Goal: Task Accomplishment & Management: Complete application form

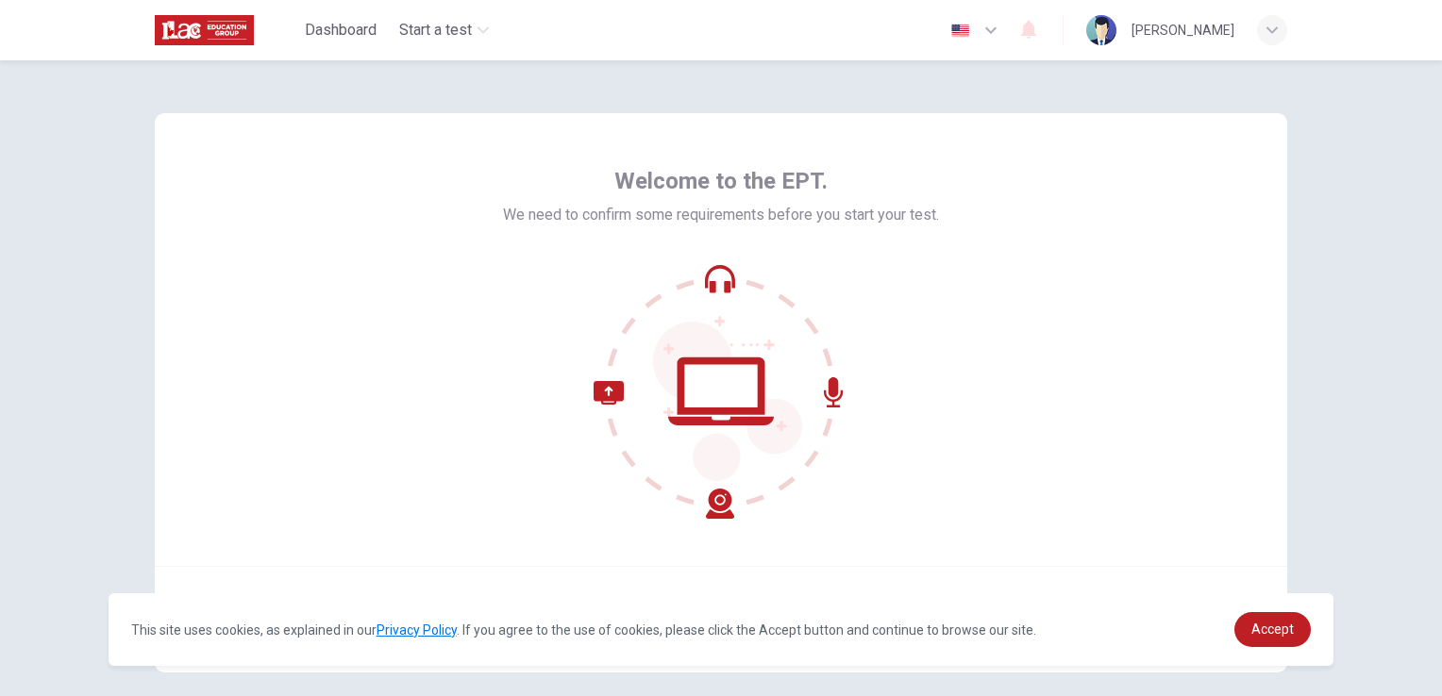
scroll to position [89, 0]
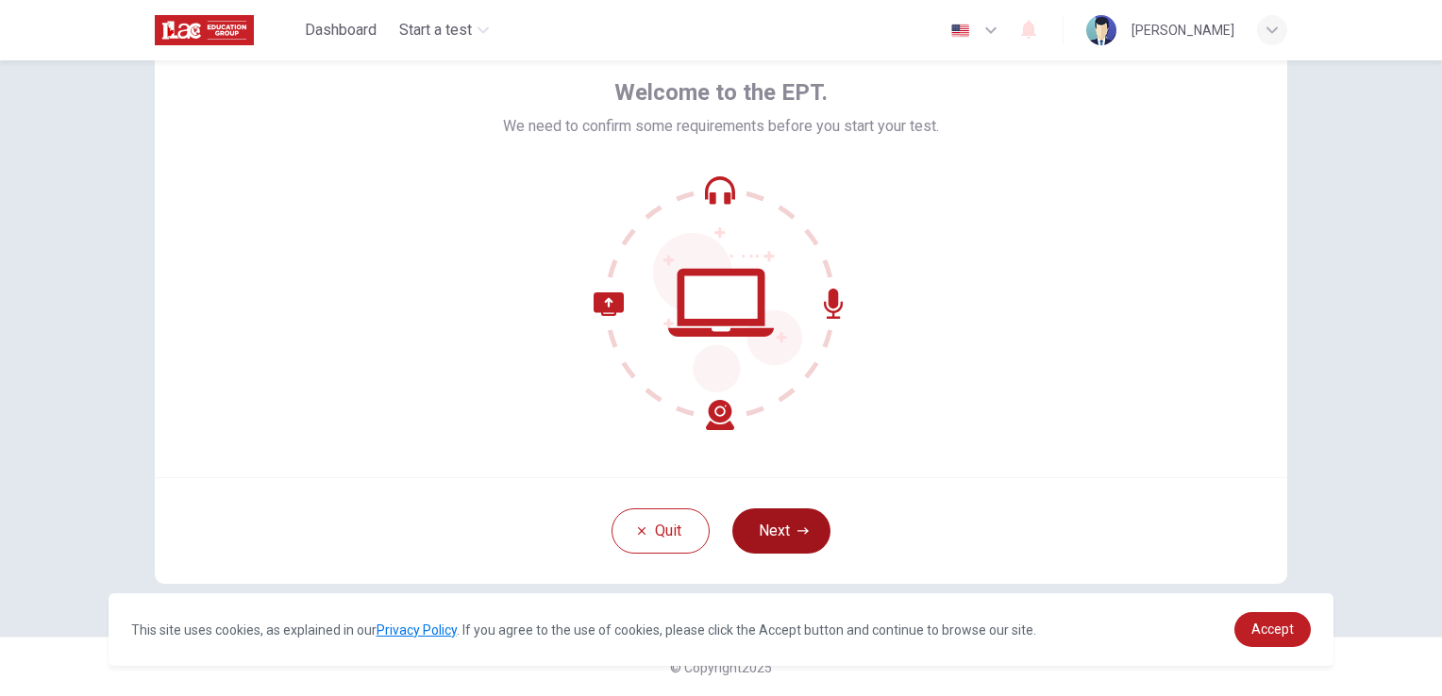
click at [751, 514] on button "Next" at bounding box center [781, 531] width 98 height 45
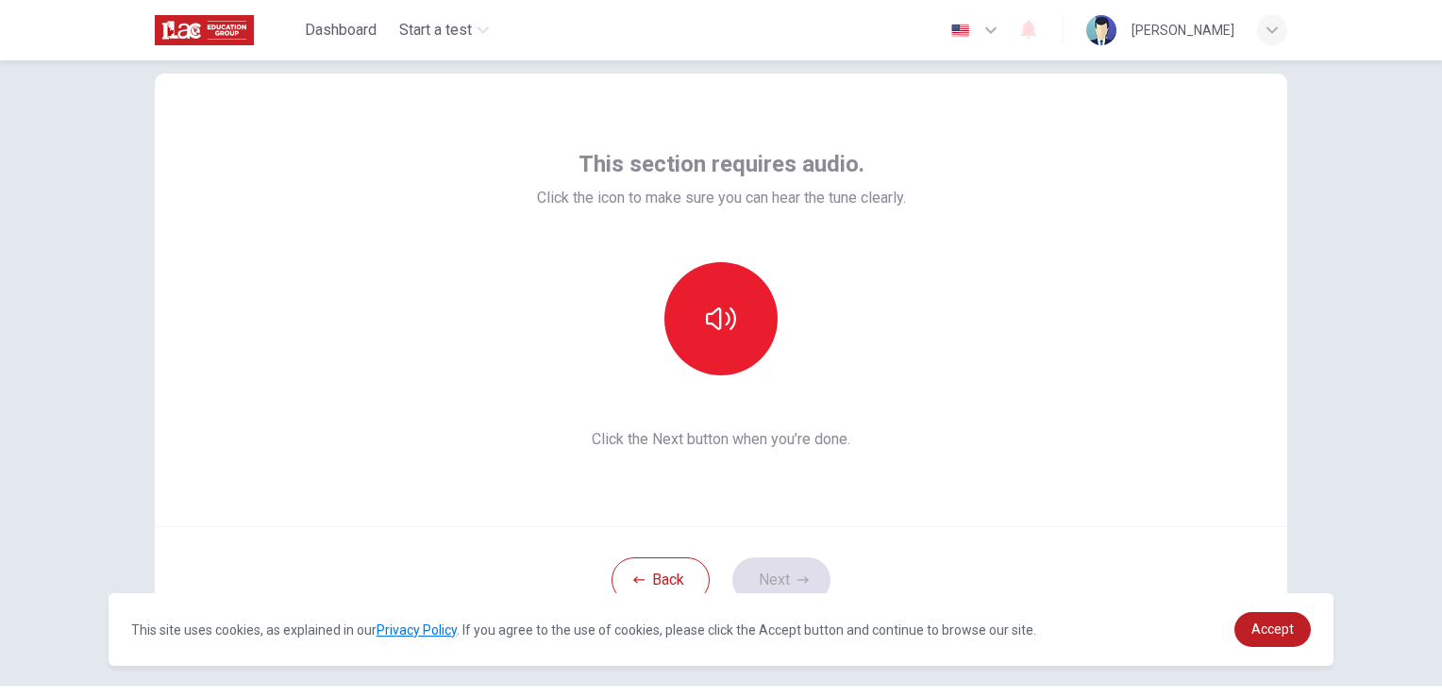
scroll to position [0, 0]
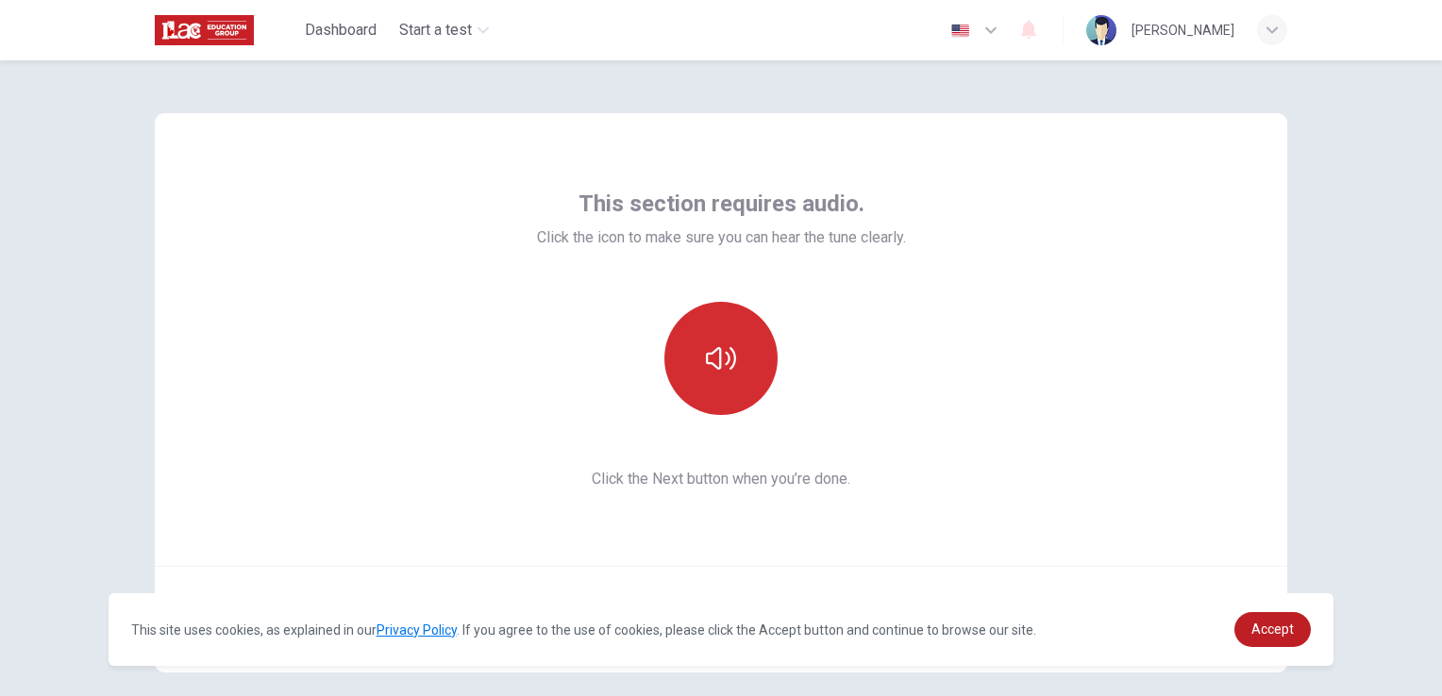
click at [706, 364] on icon "button" at bounding box center [721, 359] width 30 height 30
click at [679, 363] on button "button" at bounding box center [720, 358] width 113 height 113
click at [896, 456] on div "This section requires audio. Click the icon to make sure you can hear the tune …" at bounding box center [721, 340] width 369 height 302
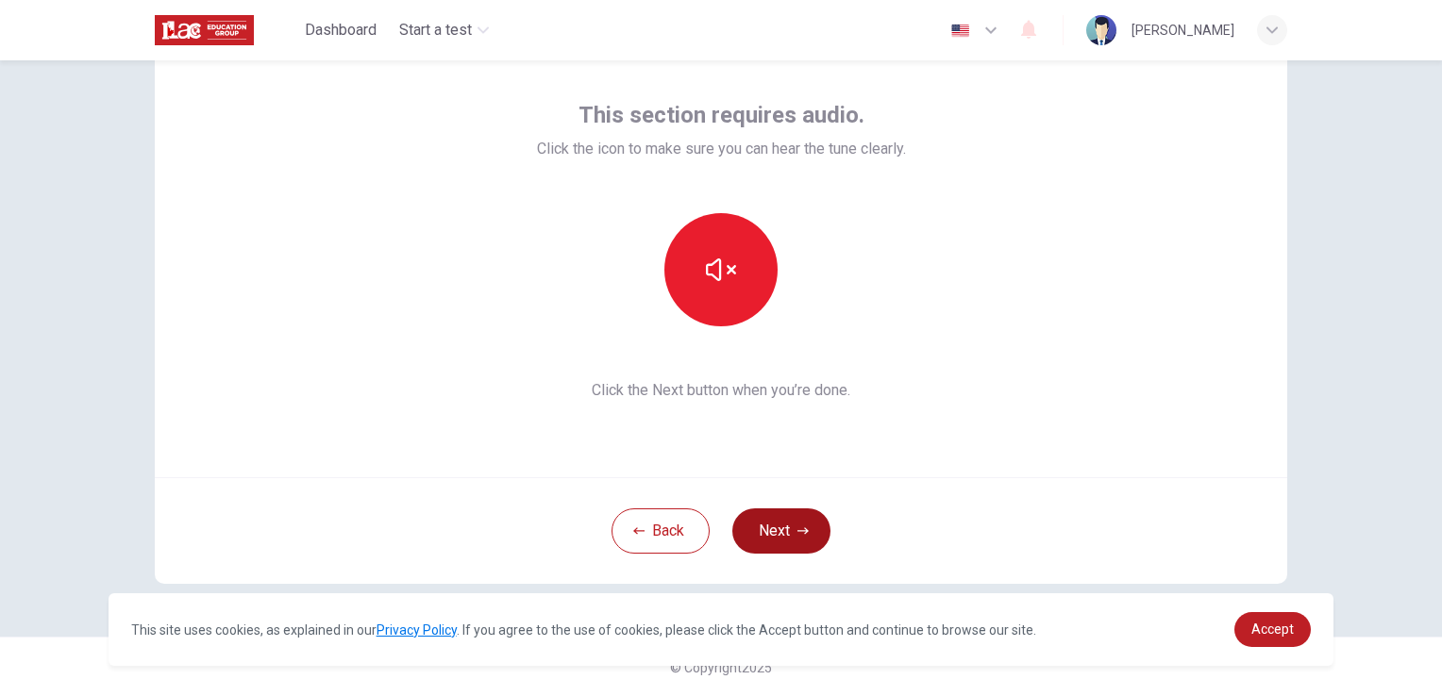
click at [773, 519] on button "Next" at bounding box center [781, 531] width 98 height 45
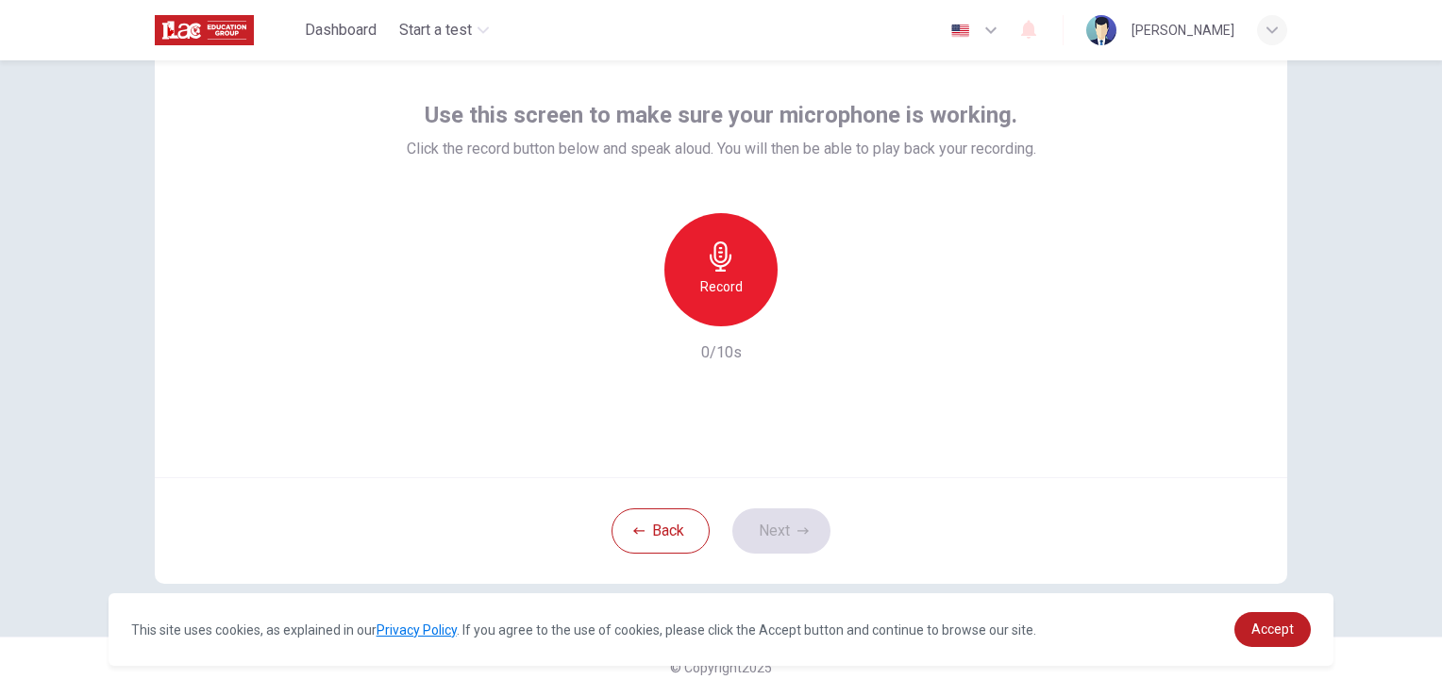
click at [721, 243] on icon "button" at bounding box center [721, 257] width 30 height 30
click at [805, 310] on icon "button" at bounding box center [809, 311] width 8 height 11
click at [998, 24] on icon "button" at bounding box center [991, 30] width 23 height 23
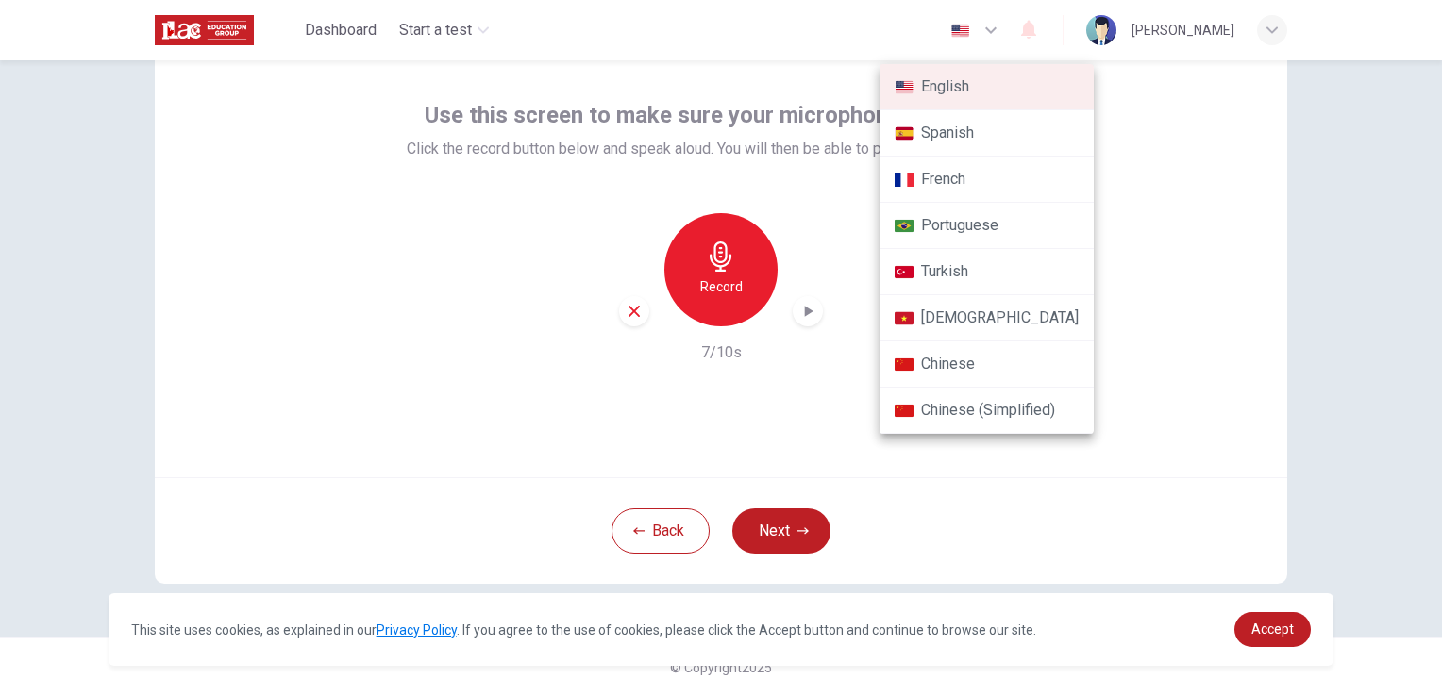
click at [1120, 222] on div at bounding box center [721, 348] width 1442 height 696
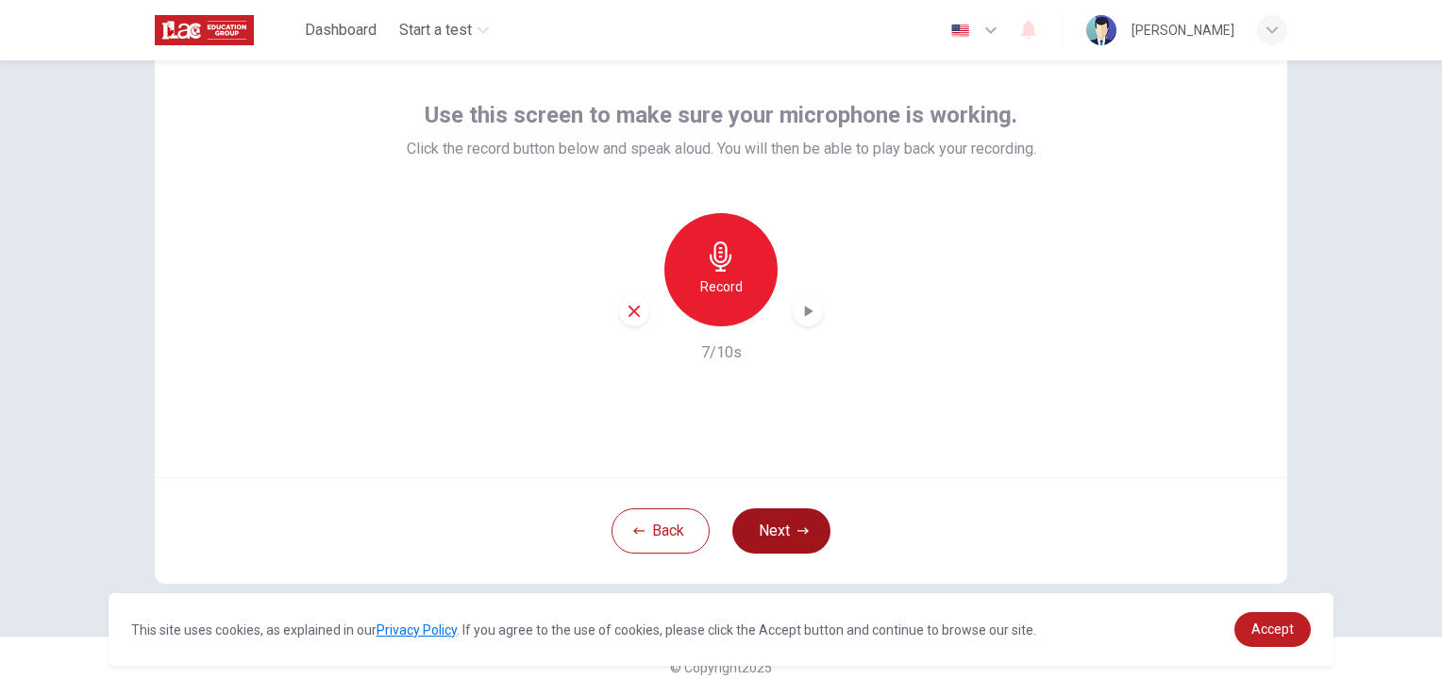
click at [786, 511] on button "Next" at bounding box center [781, 531] width 98 height 45
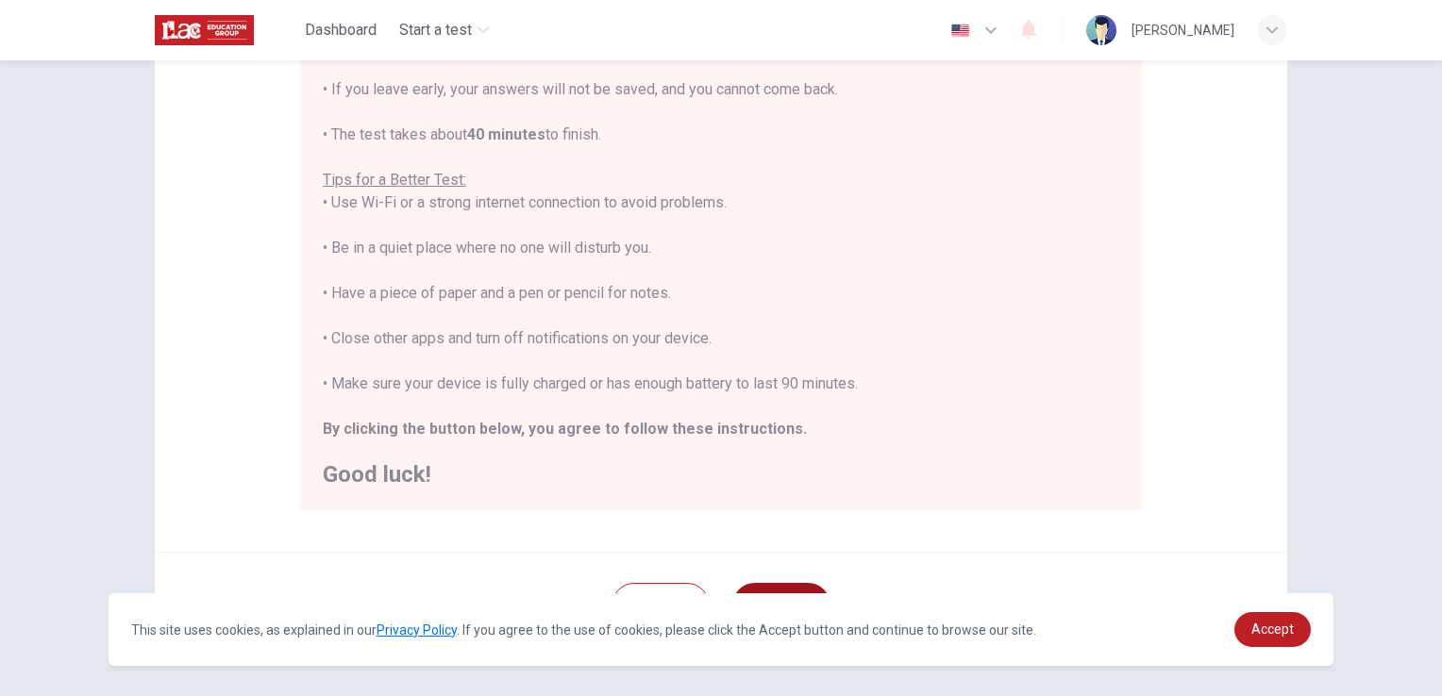
scroll to position [352, 0]
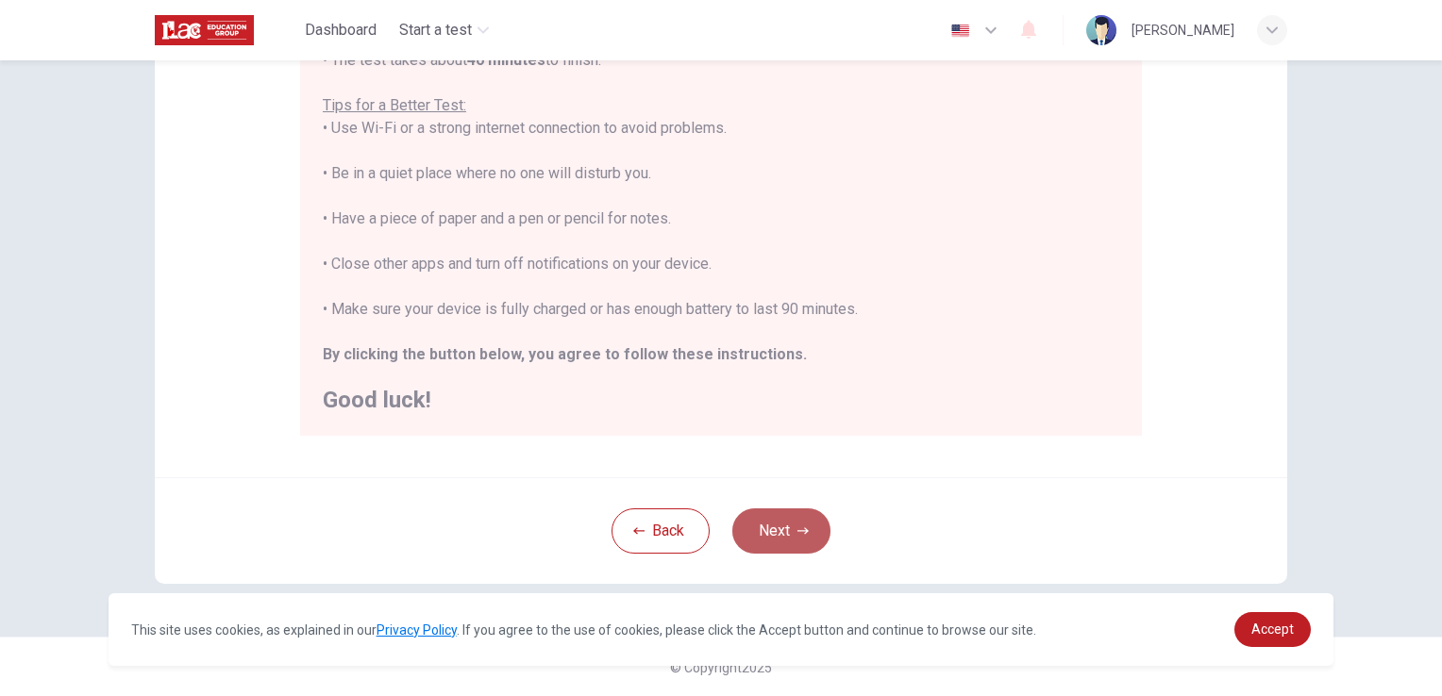
click at [790, 531] on button "Next" at bounding box center [781, 531] width 98 height 45
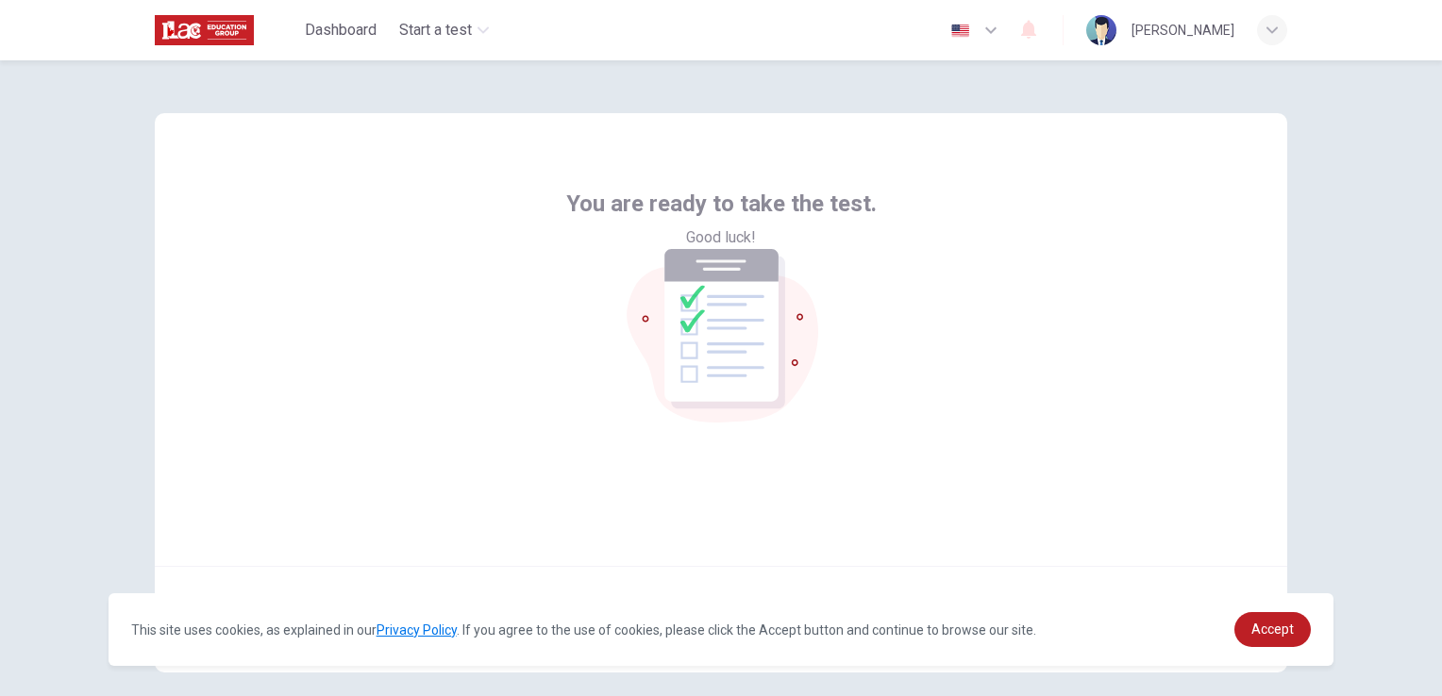
scroll to position [89, 0]
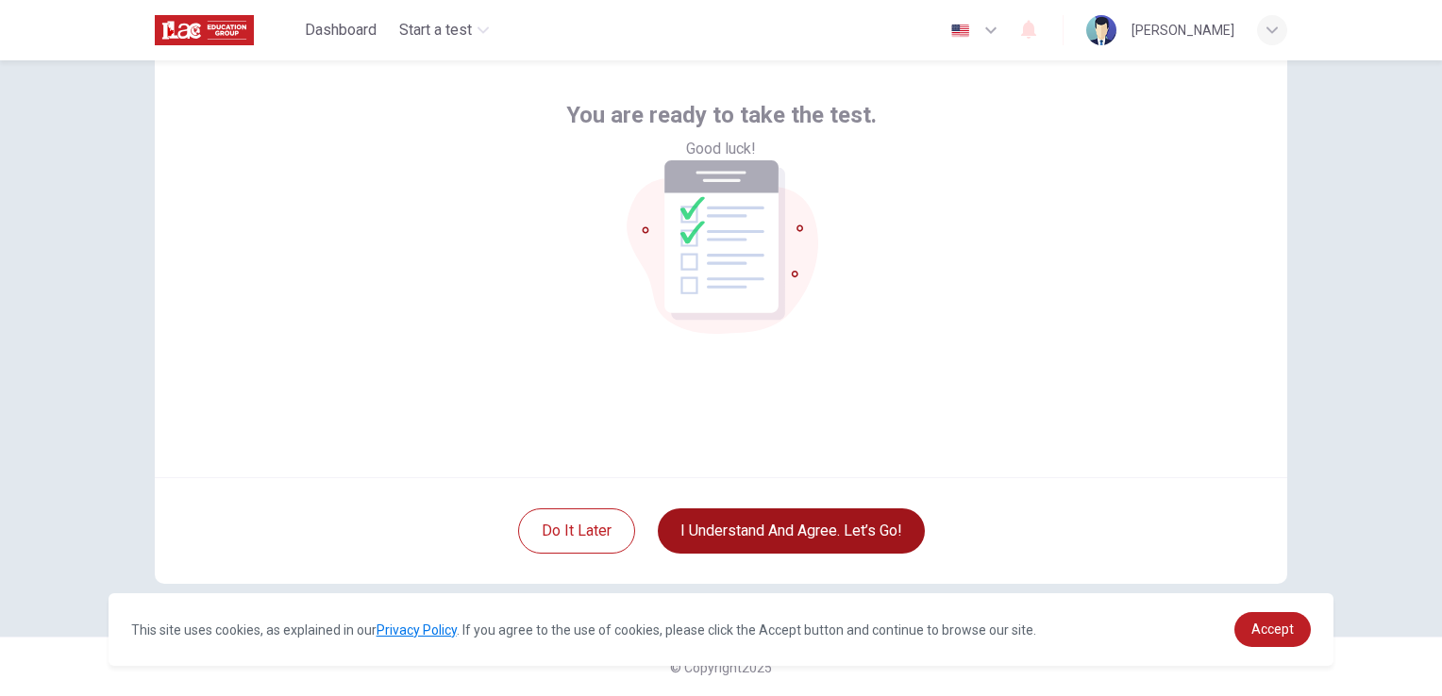
click at [790, 531] on button "I understand and agree. Let’s go!" at bounding box center [791, 531] width 267 height 45
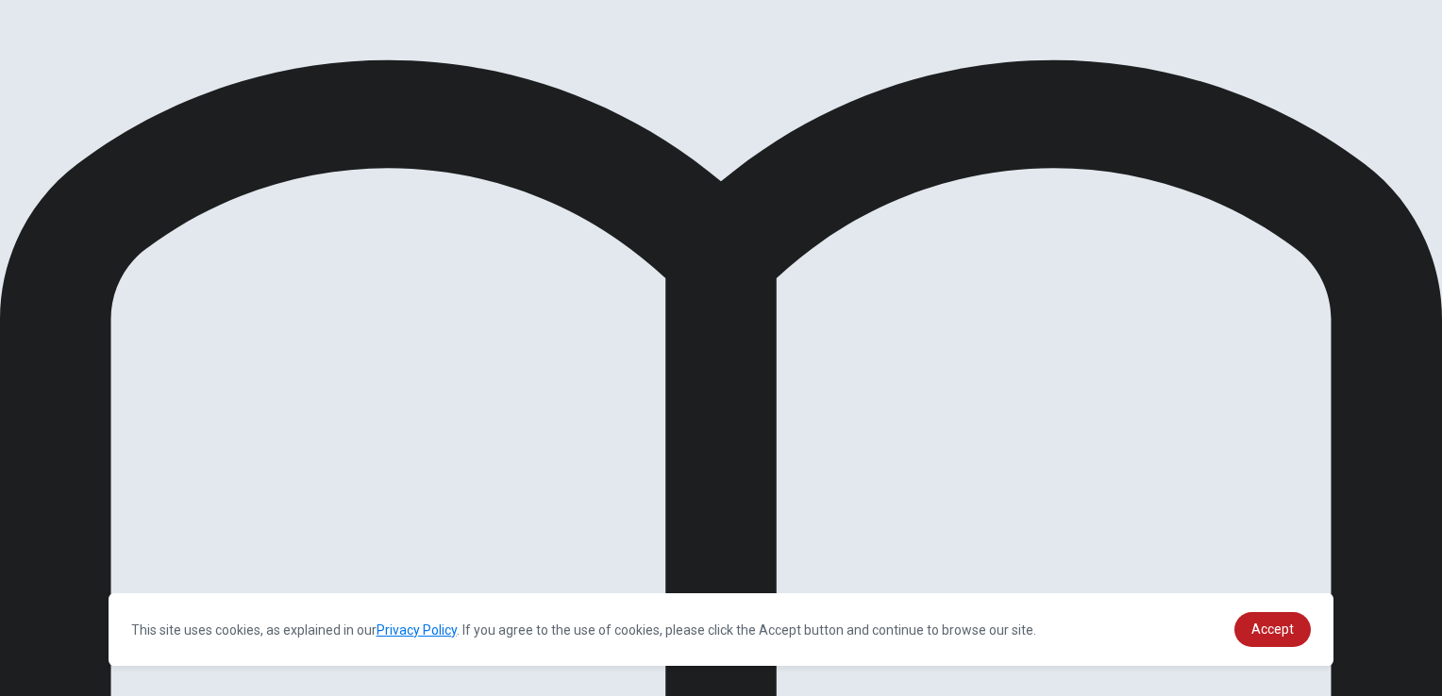
scroll to position [42, 0]
click at [1274, 614] on link "Accept" at bounding box center [1272, 629] width 76 height 35
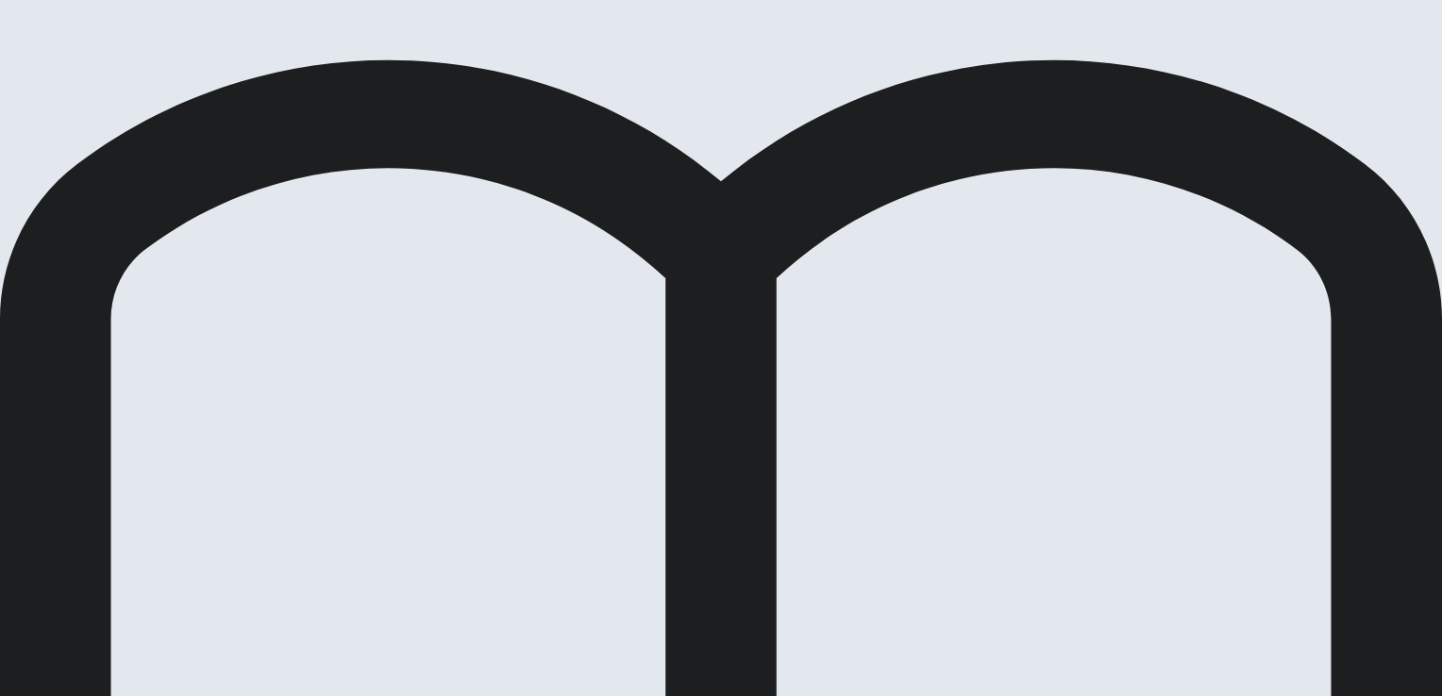
scroll to position [0, 0]
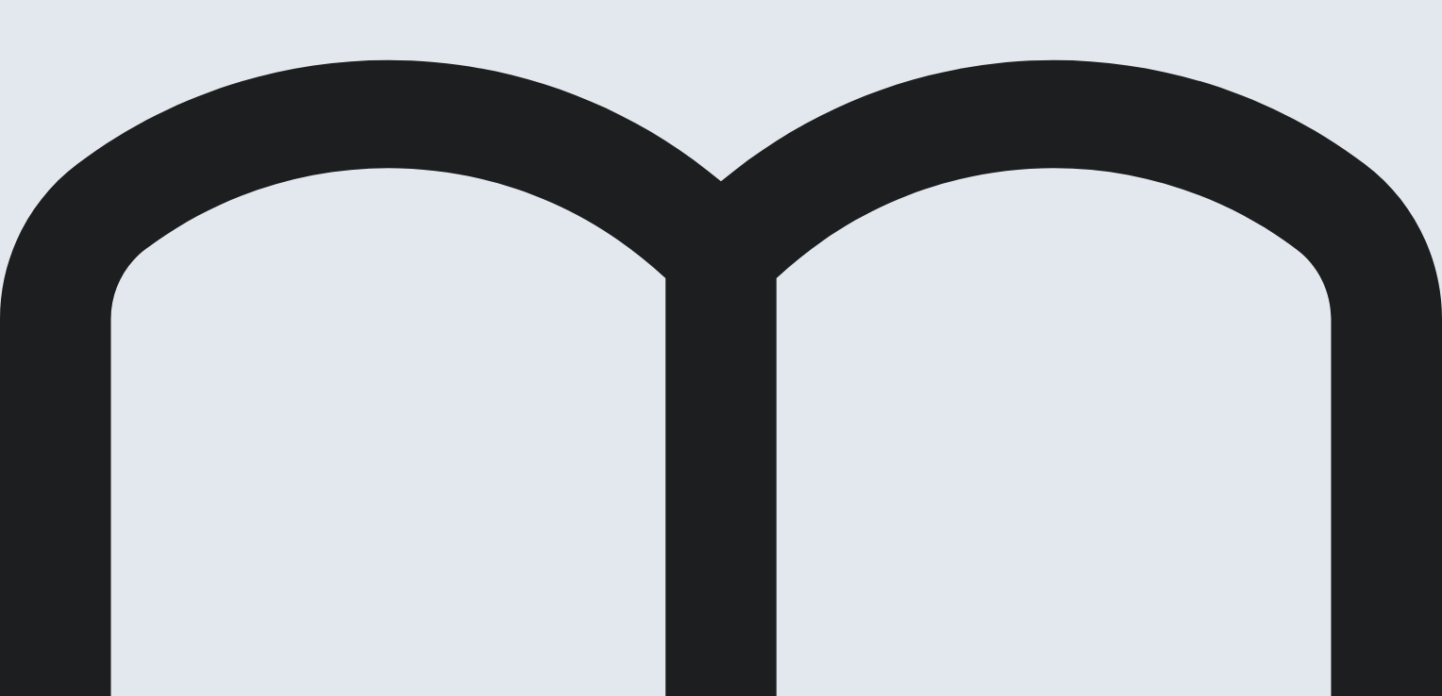
scroll to position [60, 0]
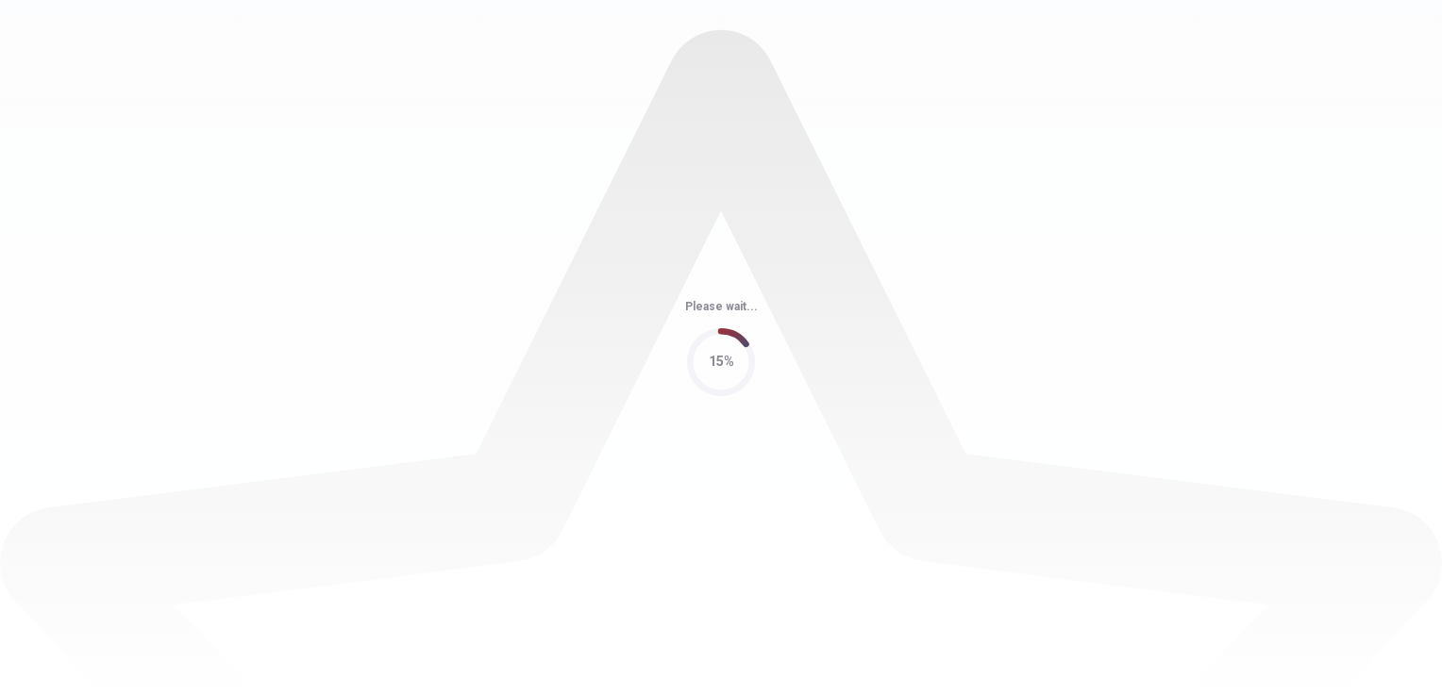
scroll to position [0, 0]
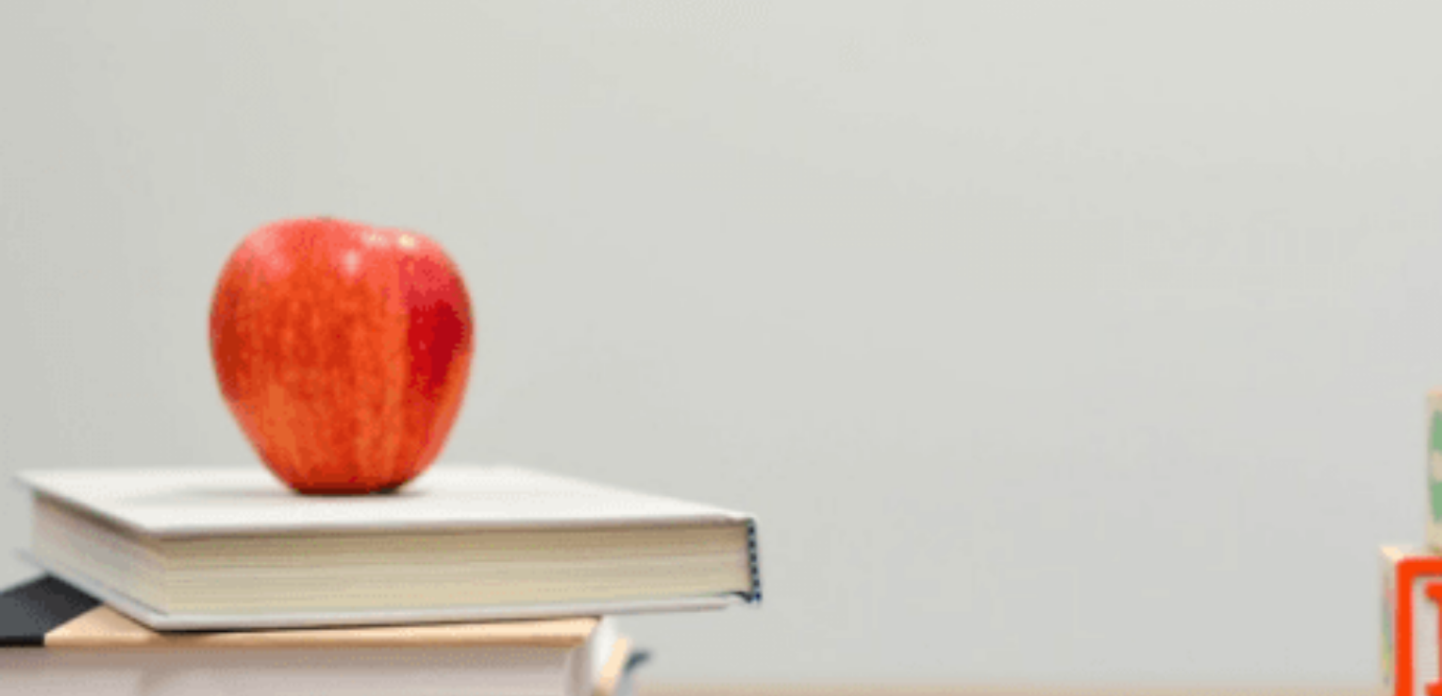
scroll to position [1752, 0]
drag, startPoint x: 374, startPoint y: 272, endPoint x: 301, endPoint y: 271, distance: 72.7
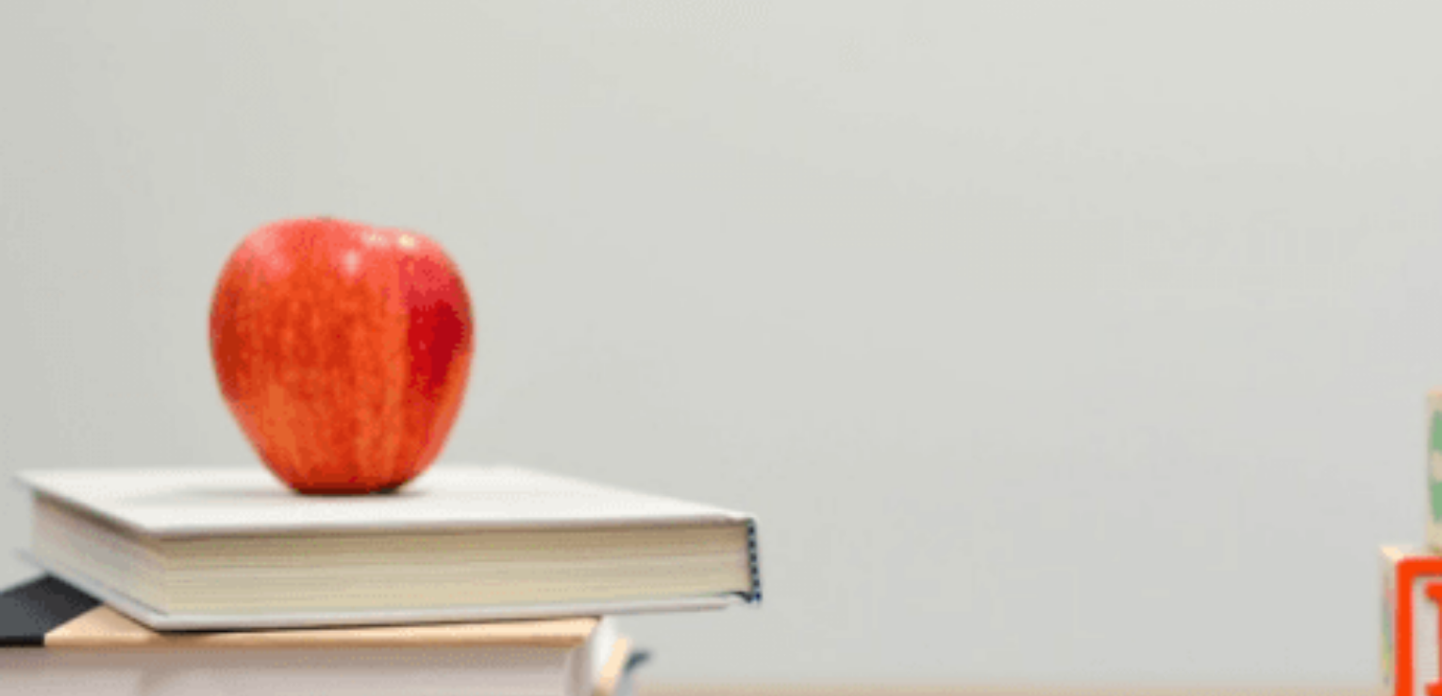
scroll to position [472, 0]
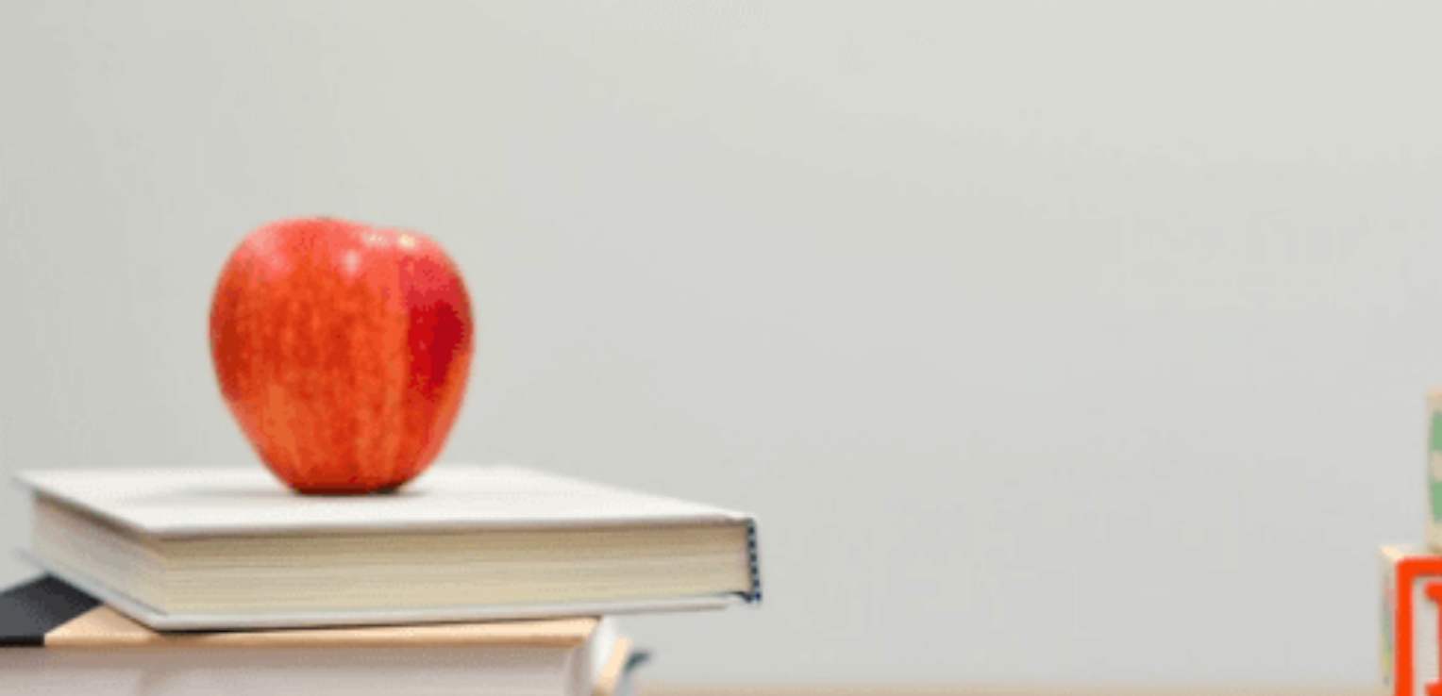
scroll to position [0, 0]
type input "0"
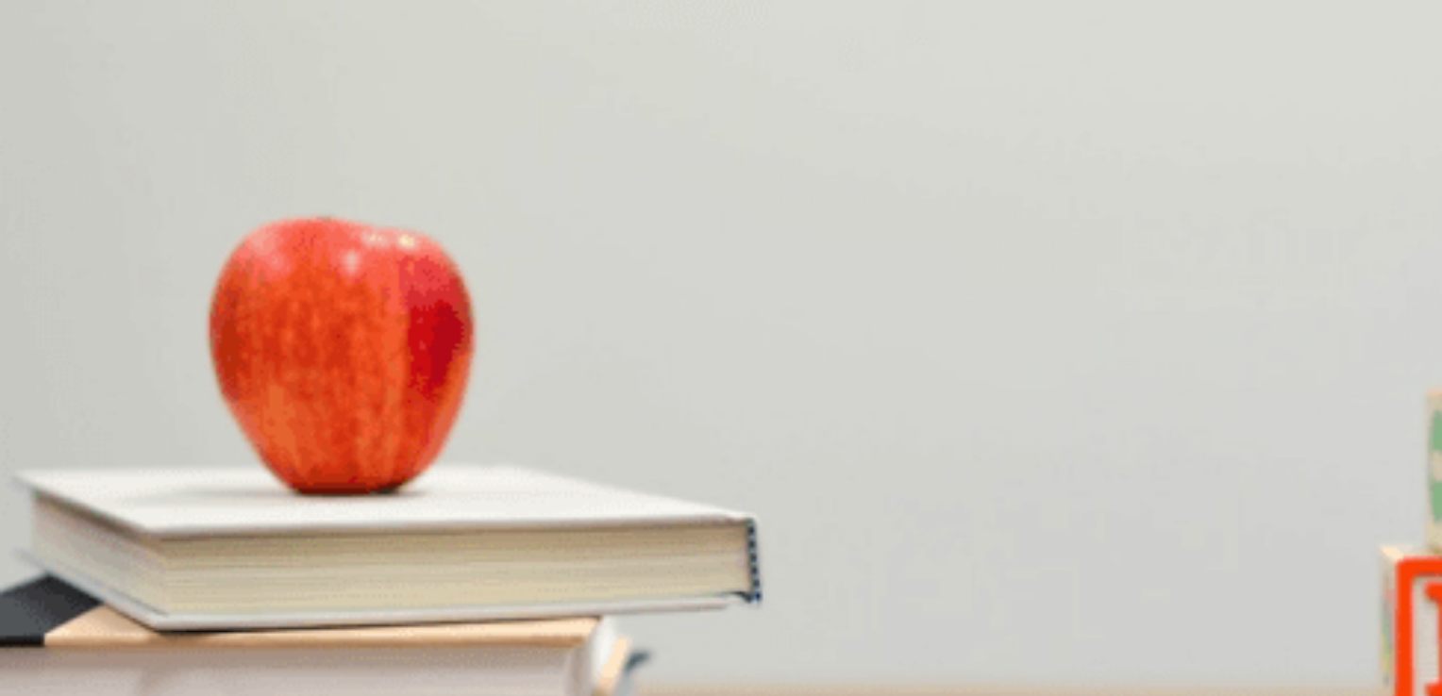
scroll to position [0, 0]
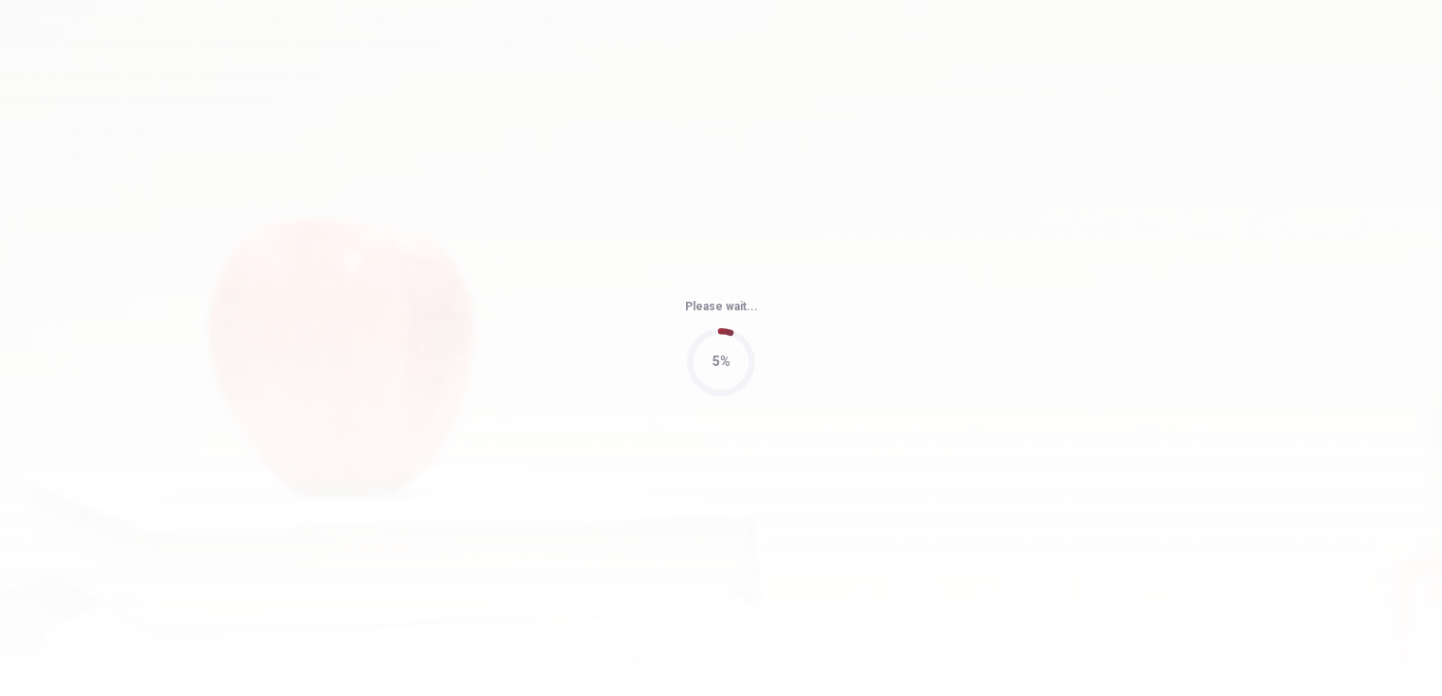
type input "66"
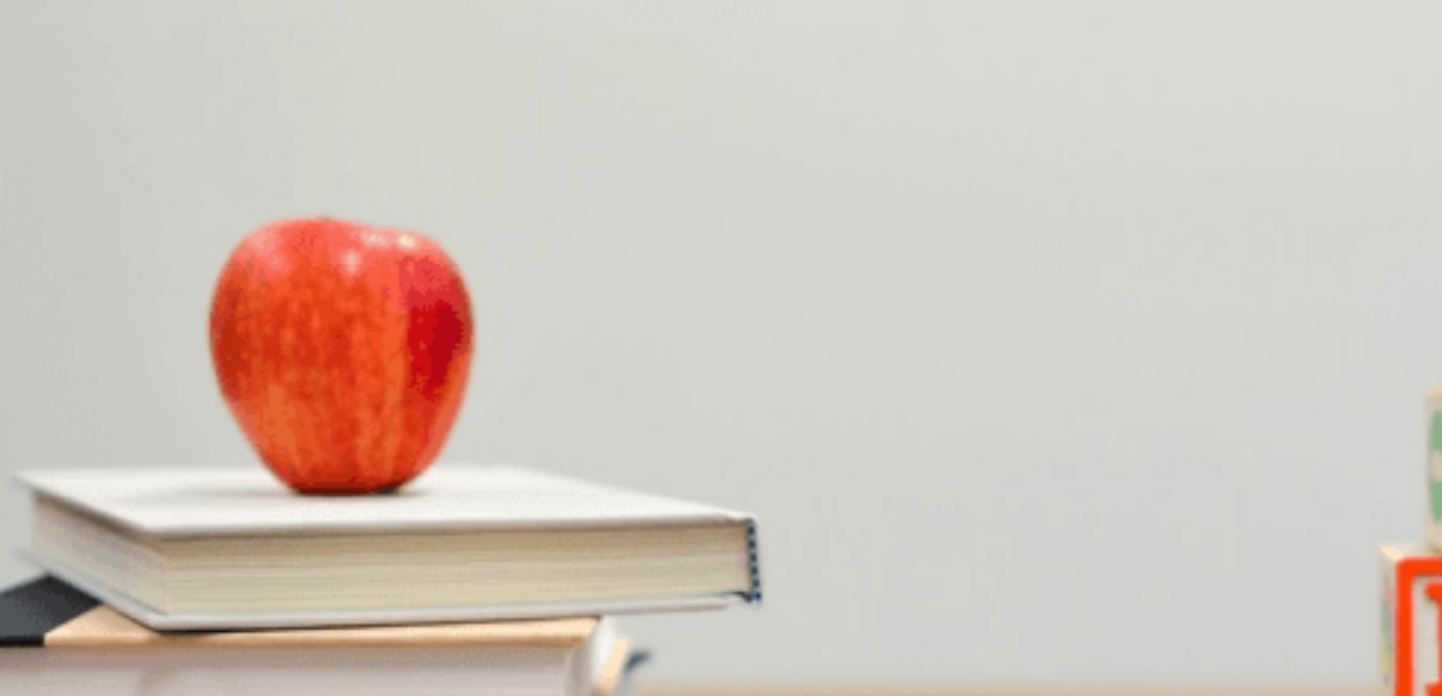
scroll to position [94, 0]
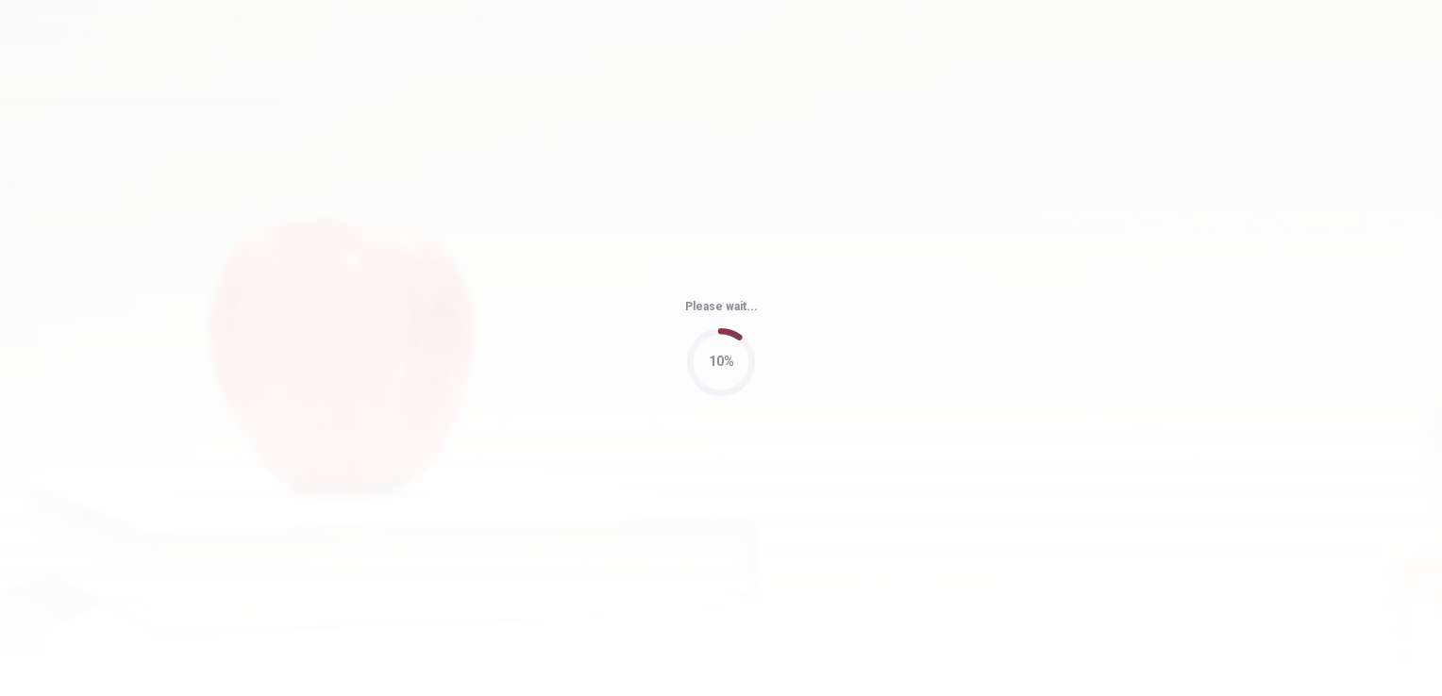
type input "76"
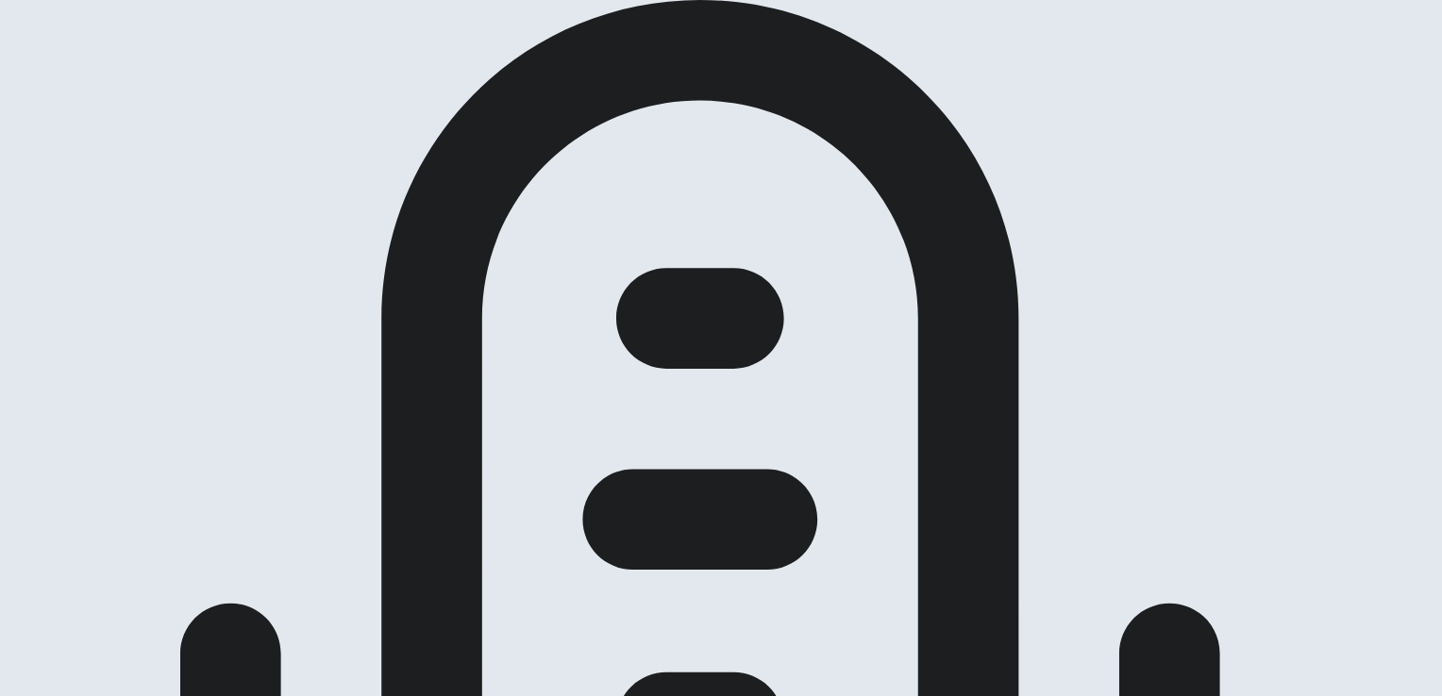
scroll to position [94, 0]
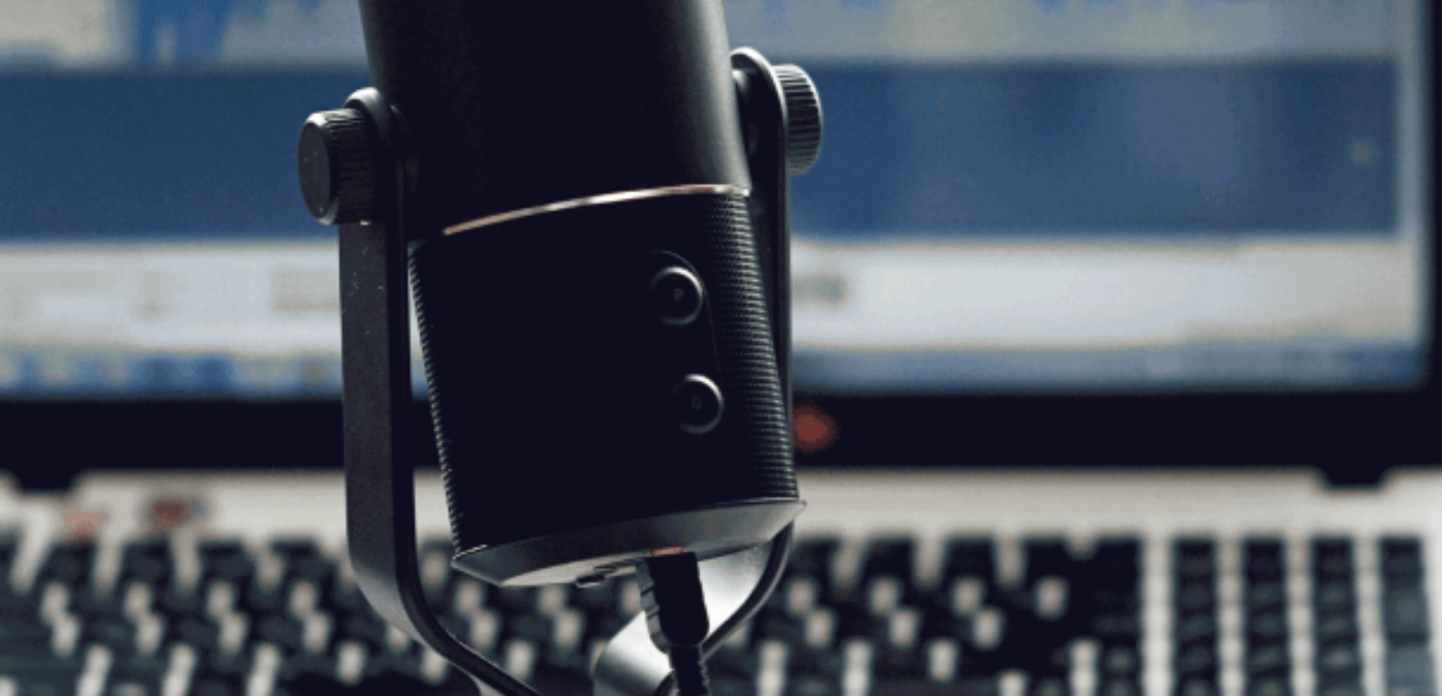
scroll to position [322, 0]
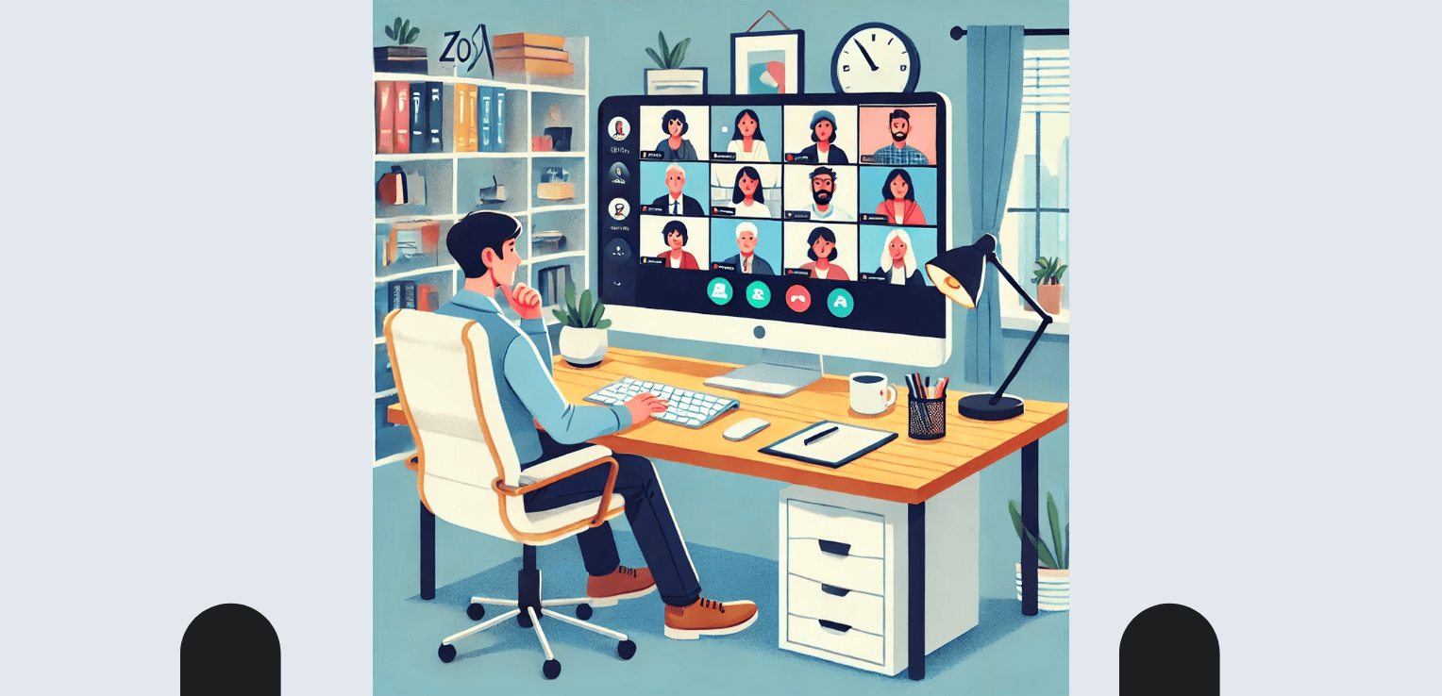
scroll to position [0, 0]
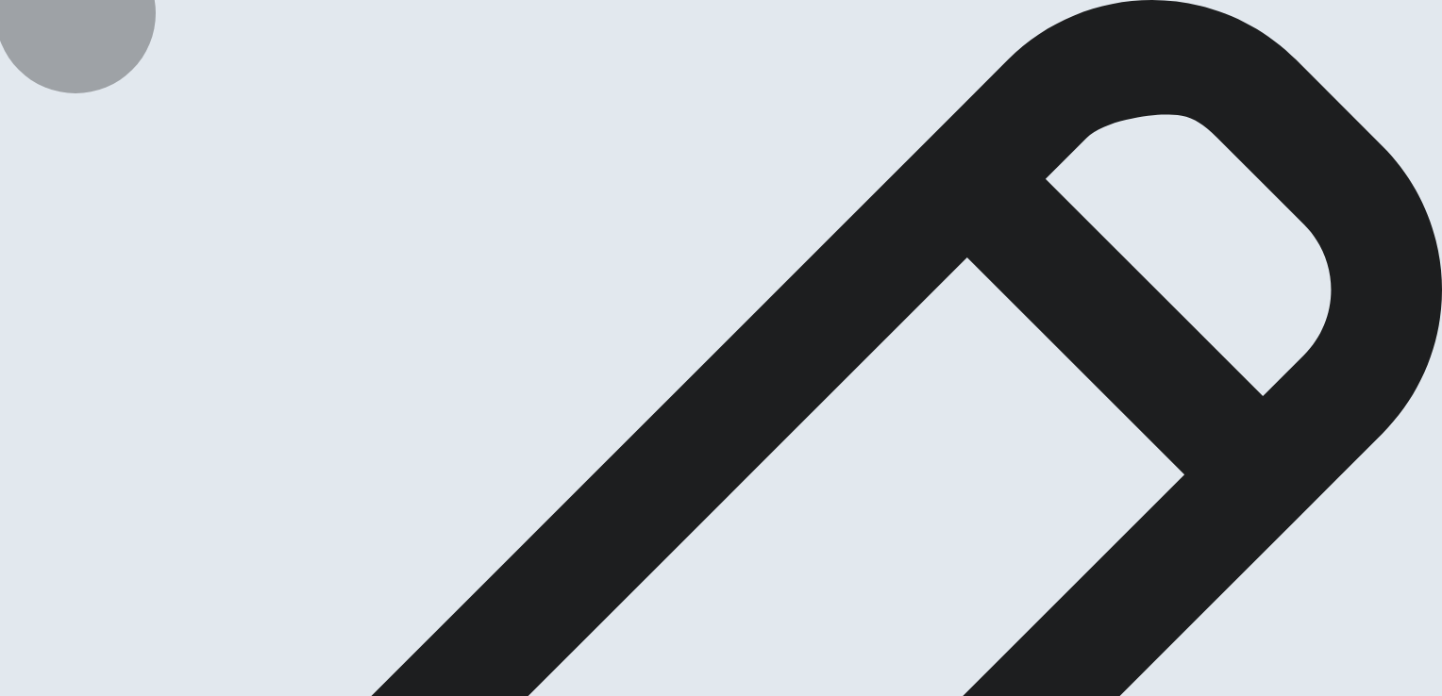
type textarea "A"
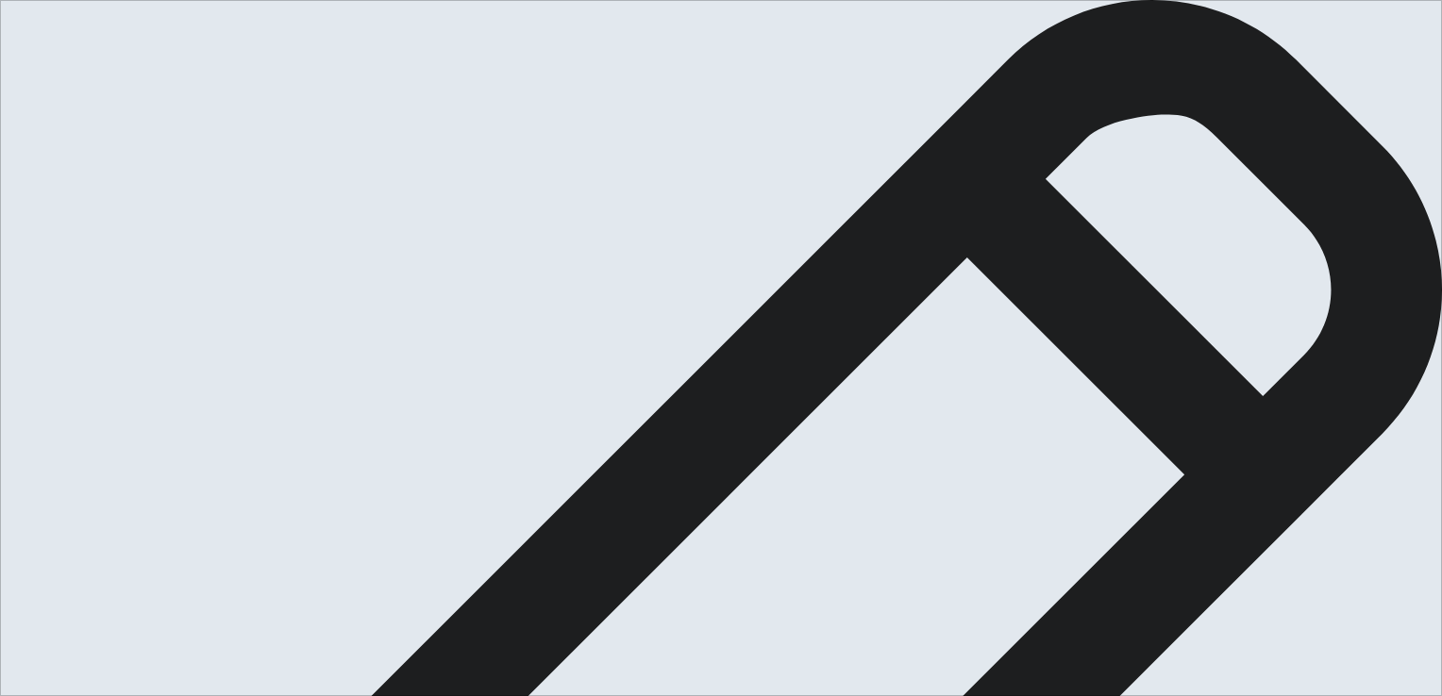
type textarea "I vividly remember the day I got an award for my outstanding performance as a s…"
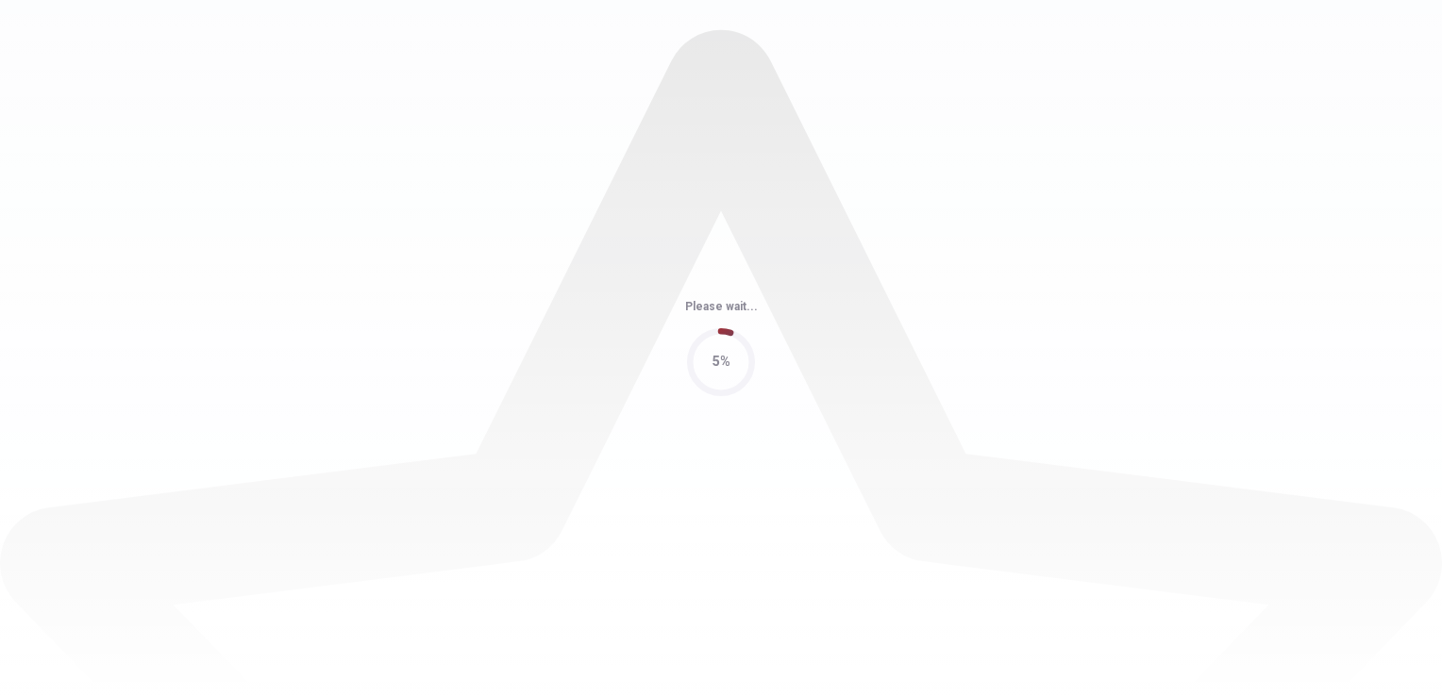
scroll to position [0, 0]
